Goal: Complete application form

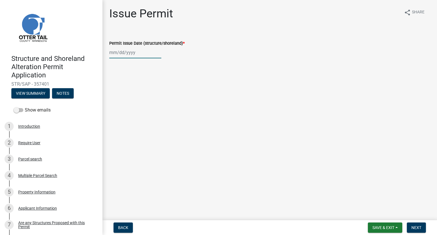
click at [139, 56] on div at bounding box center [135, 53] width 52 height 12
select select "8"
select select "2025"
click at [118, 111] on div "18" at bounding box center [114, 110] width 9 height 9
type input "08/18/2025"
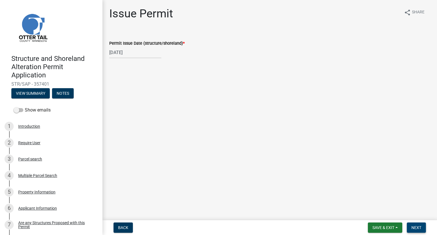
click at [418, 227] on span "Next" at bounding box center [417, 227] width 10 height 5
click at [419, 226] on span "Next" at bounding box center [417, 227] width 10 height 5
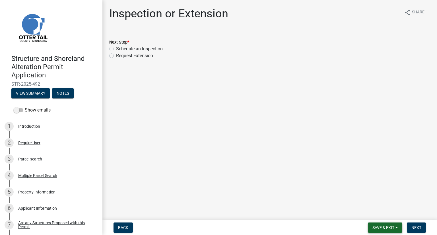
click at [387, 230] on button "Save & Exit" at bounding box center [385, 228] width 34 height 10
click at [377, 213] on button "Save & Exit" at bounding box center [380, 213] width 46 height 14
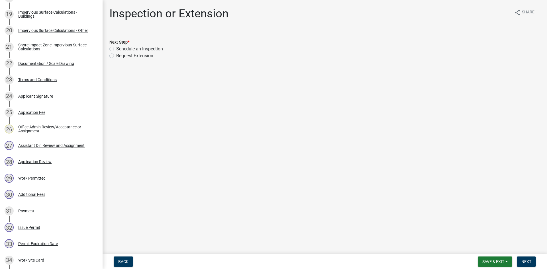
scroll to position [406, 0]
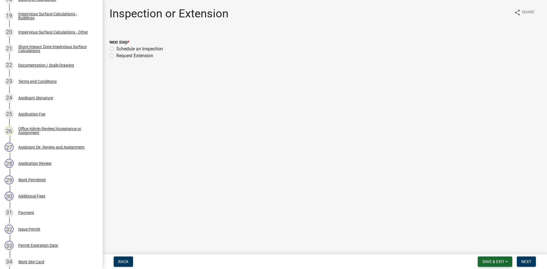
click at [491, 260] on span "Save & Exit" at bounding box center [493, 261] width 22 height 5
click at [489, 248] on button "Save & Exit" at bounding box center [489, 247] width 46 height 14
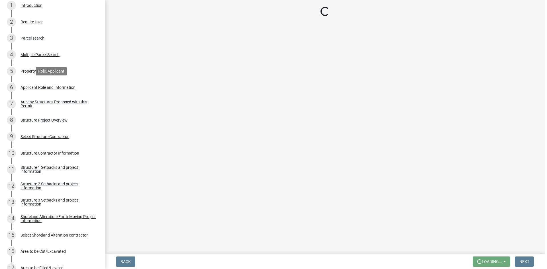
scroll to position [0, 0]
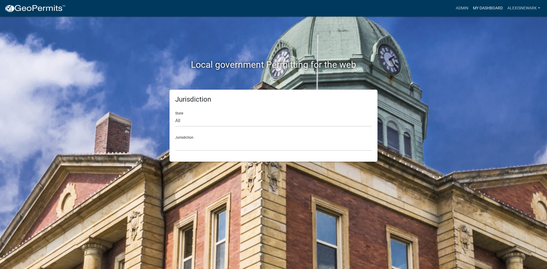
click at [477, 11] on link "My Dashboard" at bounding box center [487, 8] width 34 height 11
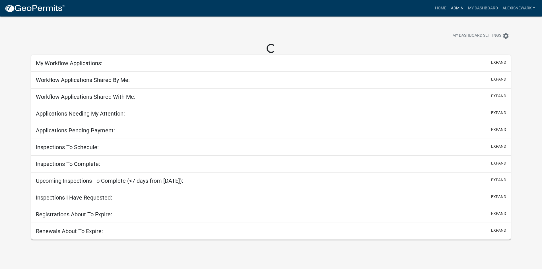
click at [456, 7] on link "Admin" at bounding box center [457, 8] width 17 height 11
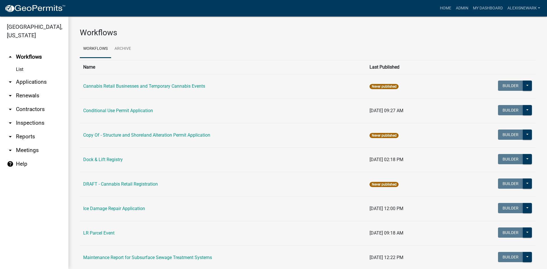
click at [49, 81] on link "arrow_drop_down Applications" at bounding box center [34, 82] width 68 height 14
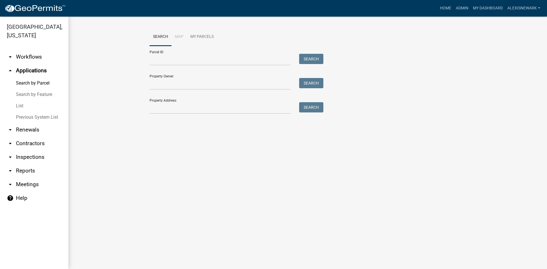
click at [47, 59] on link "arrow_drop_down Workflows" at bounding box center [34, 57] width 68 height 14
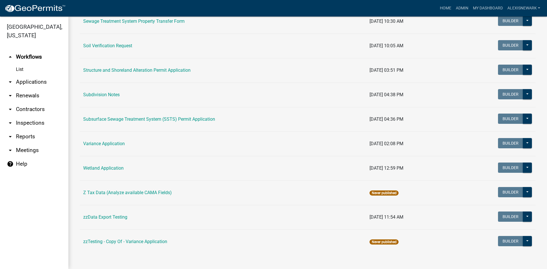
scroll to position [360, 0]
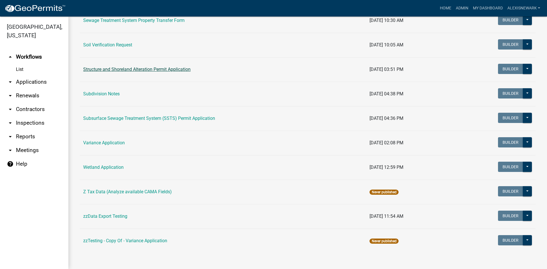
click at [139, 71] on link "Structure and Shoreland Alteration Permit Application" at bounding box center [136, 69] width 107 height 5
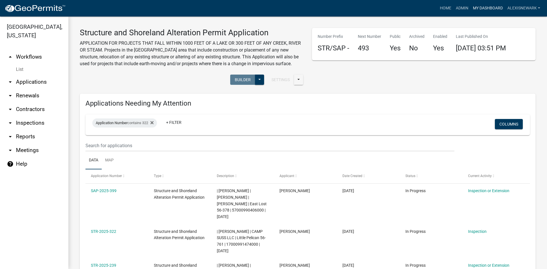
click at [483, 11] on link "My Dashboard" at bounding box center [487, 8] width 34 height 11
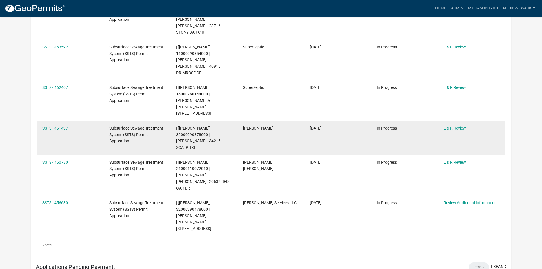
scroll to position [263, 0]
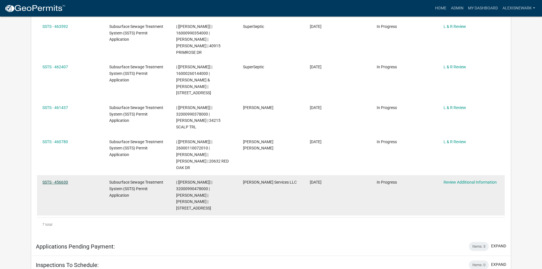
click at [54, 180] on link "SSTS - 456630" at bounding box center [55, 182] width 26 height 5
